Goal: Task Accomplishment & Management: Use online tool/utility

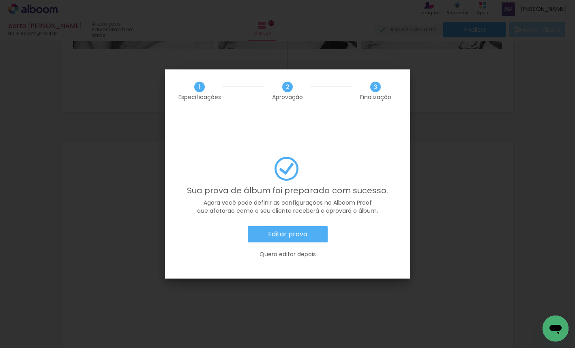
click at [312, 226] on paper-button "Editar prova" at bounding box center [288, 234] width 80 height 16
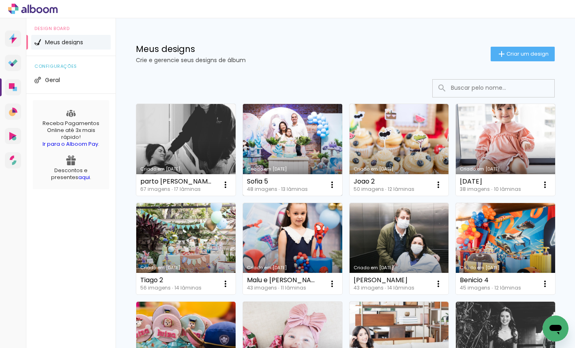
click at [280, 121] on link "Criado em [DATE]" at bounding box center [292, 150] width 99 height 92
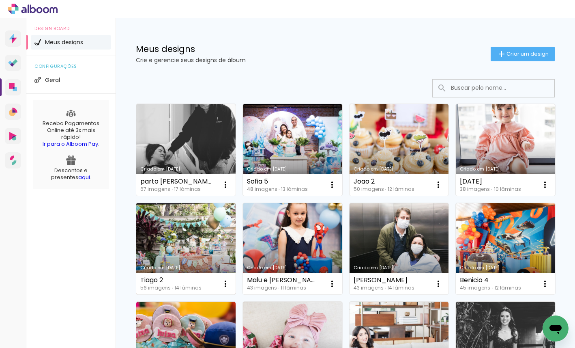
click at [200, 235] on link "Criado em [DATE]" at bounding box center [185, 249] width 99 height 92
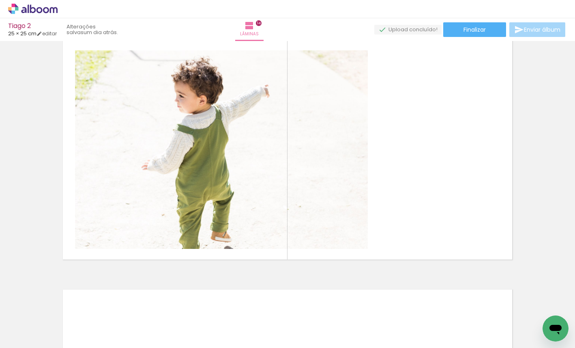
scroll to position [3287, 0]
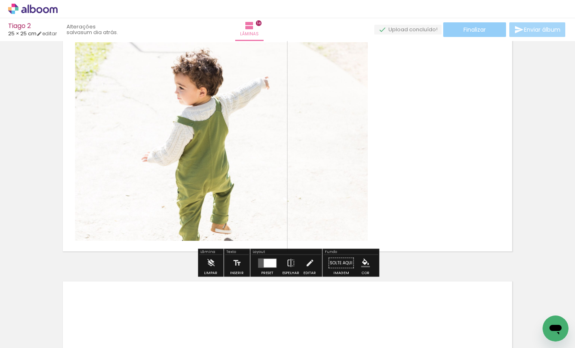
click at [475, 25] on paper-button "Finalizar" at bounding box center [474, 29] width 63 height 15
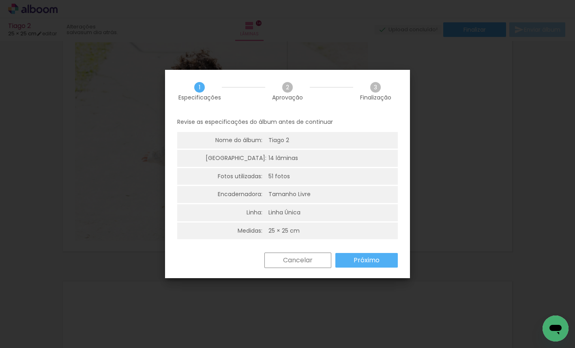
click at [0, 0] on slot "Próximo" at bounding box center [0, 0] width 0 height 0
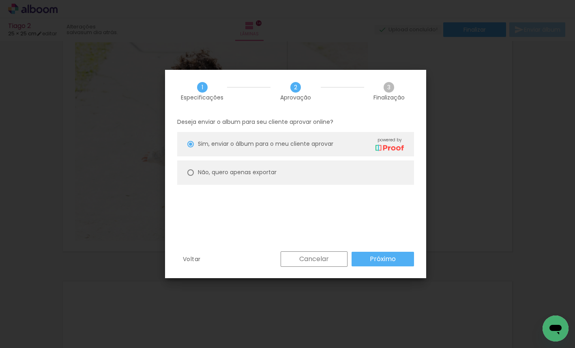
click at [0, 0] on slot "Não, quero apenas exportar" at bounding box center [0, 0] width 0 height 0
type paper-radio-button "on"
click at [0, 0] on slot "Próximo" at bounding box center [0, 0] width 0 height 0
type input "Alta, 300 DPI"
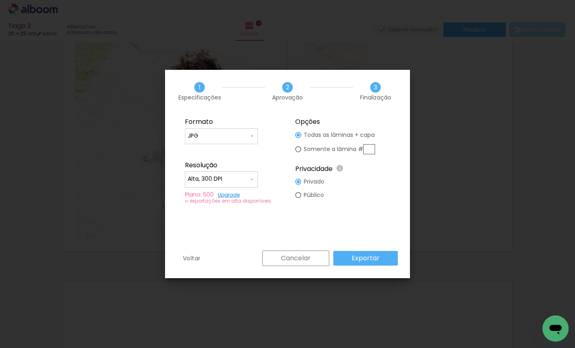
click at [0, 0] on slot "Exportar" at bounding box center [0, 0] width 0 height 0
